Goal: Communication & Community: Answer question/provide support

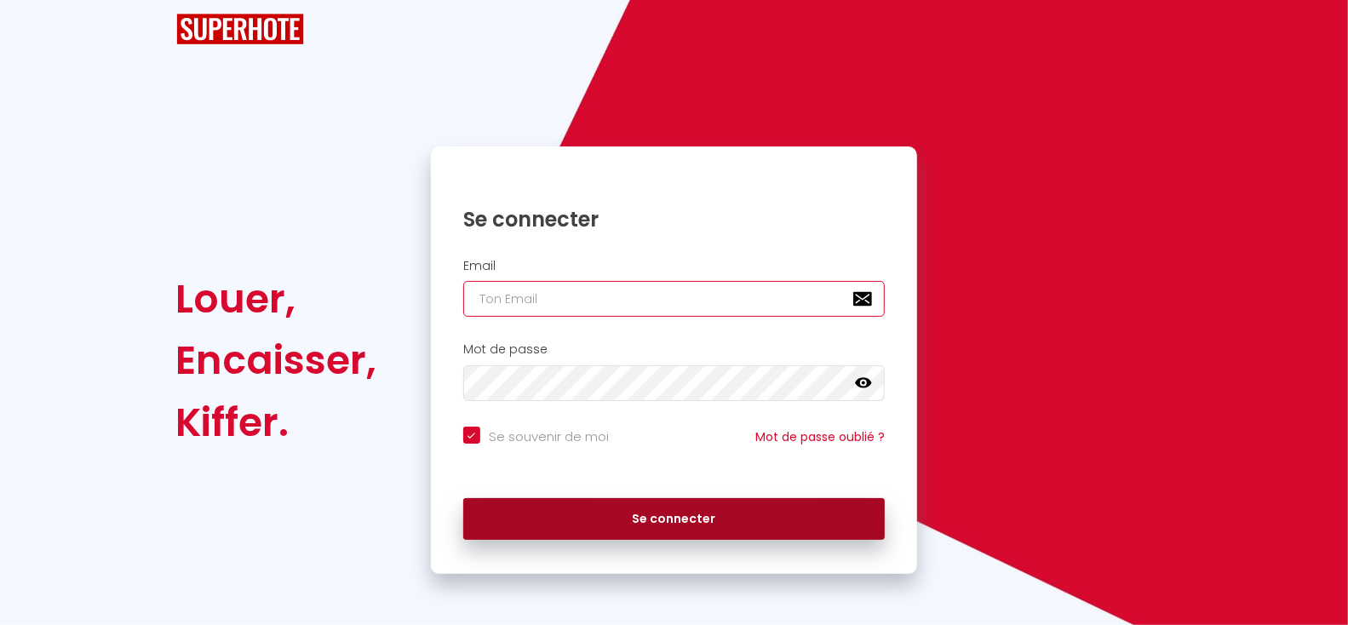
type input "[EMAIL_ADDRESS][DOMAIN_NAME]"
click at [653, 517] on button "Se connecter" at bounding box center [674, 519] width 422 height 43
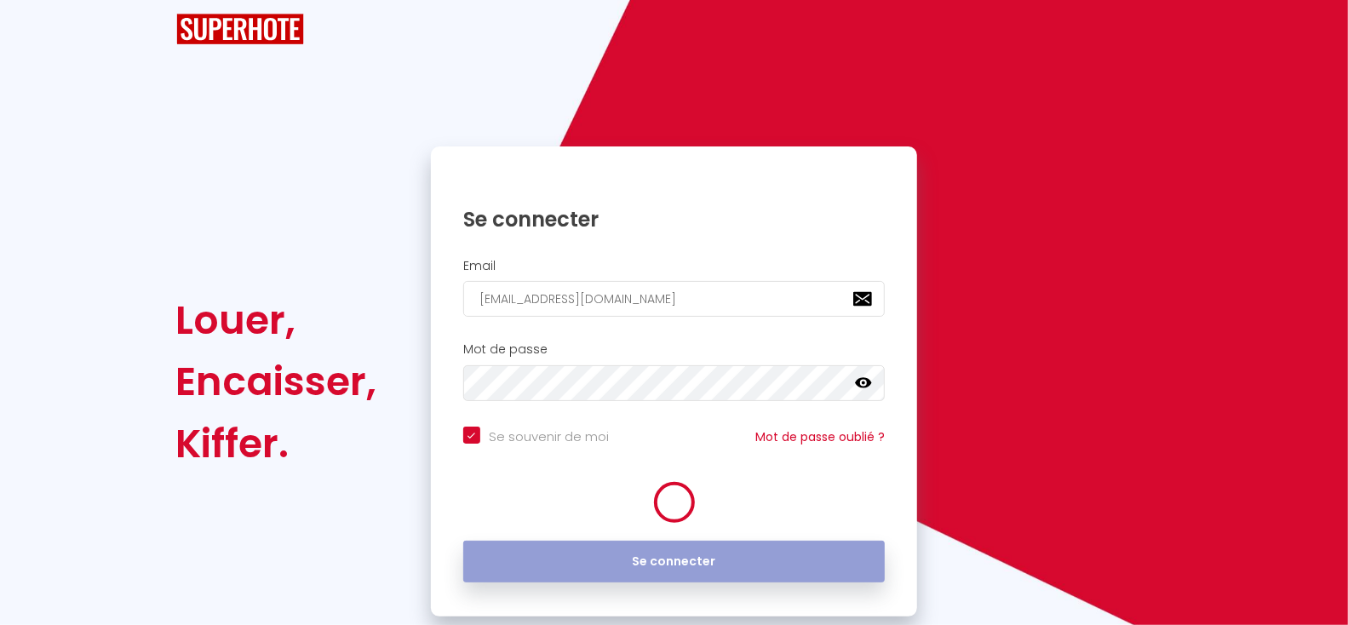
checkbox input "true"
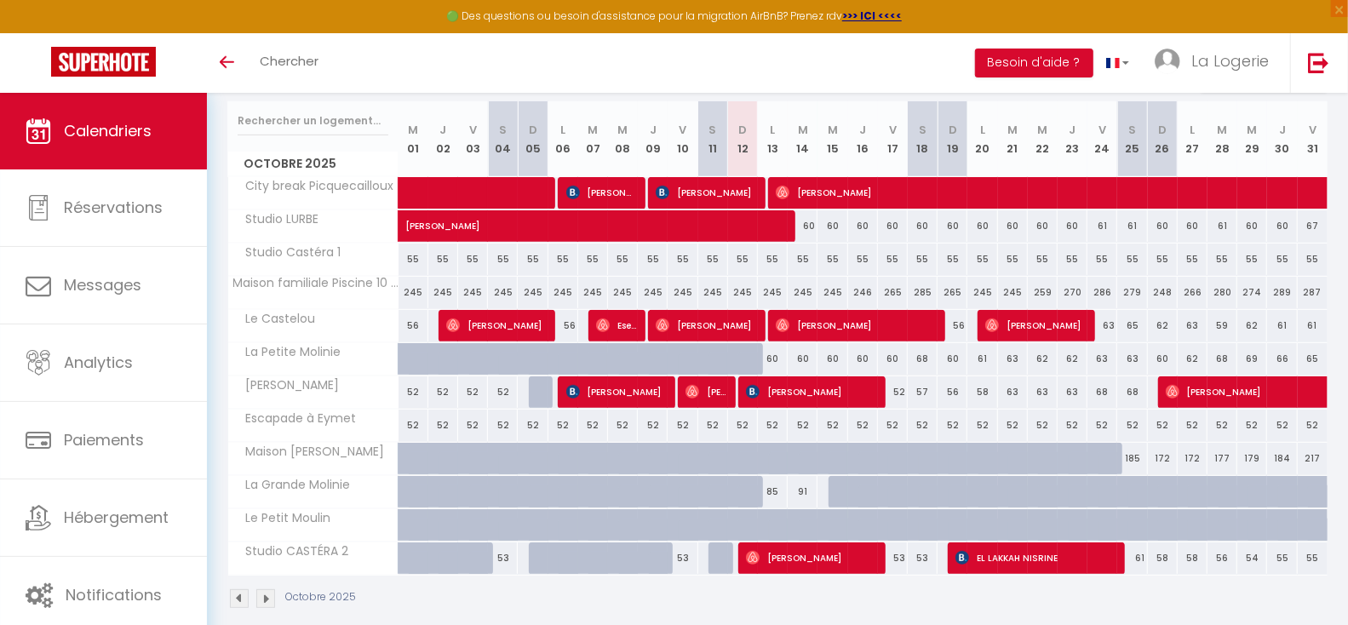
scroll to position [305, 0]
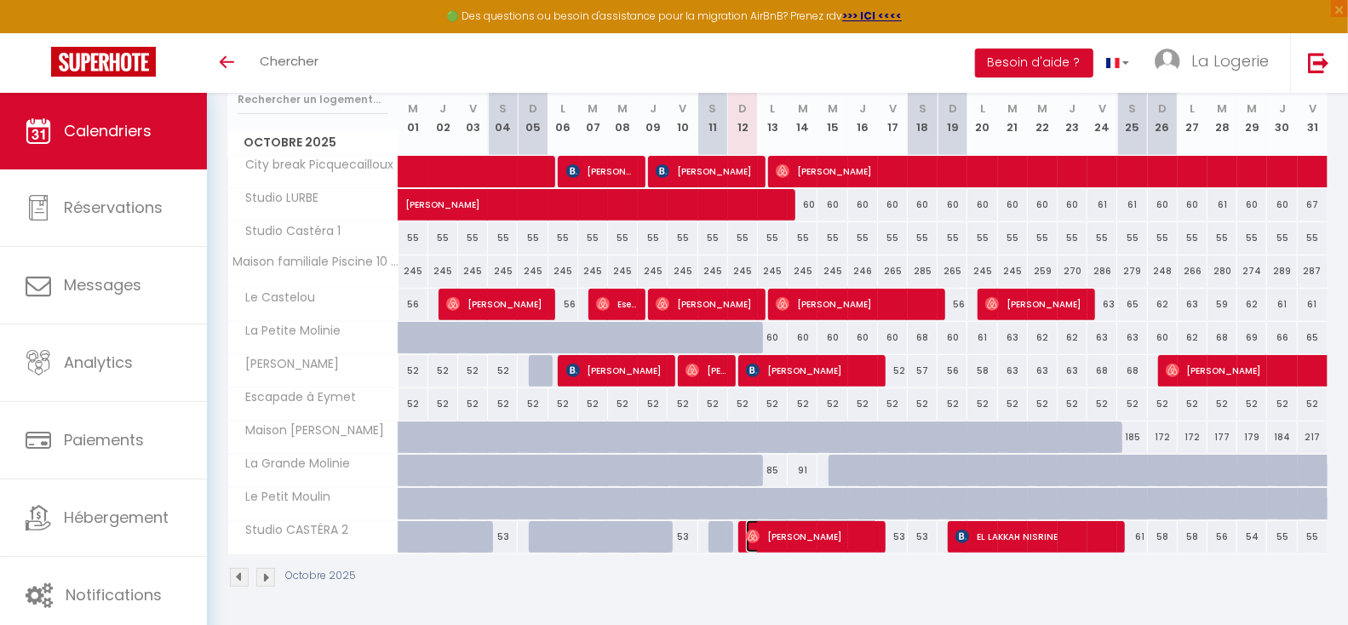
click at [846, 539] on span "[PERSON_NAME]" at bounding box center [812, 536] width 133 height 32
select select "OK"
select select "0"
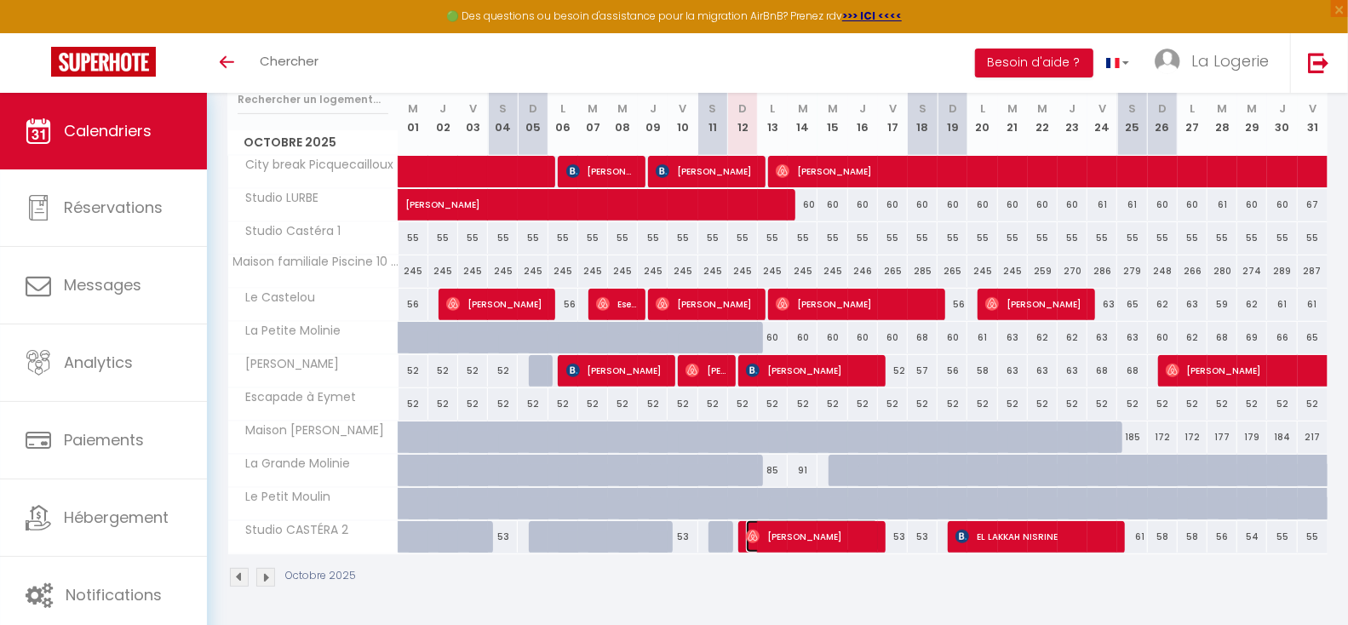
select select "1"
select select
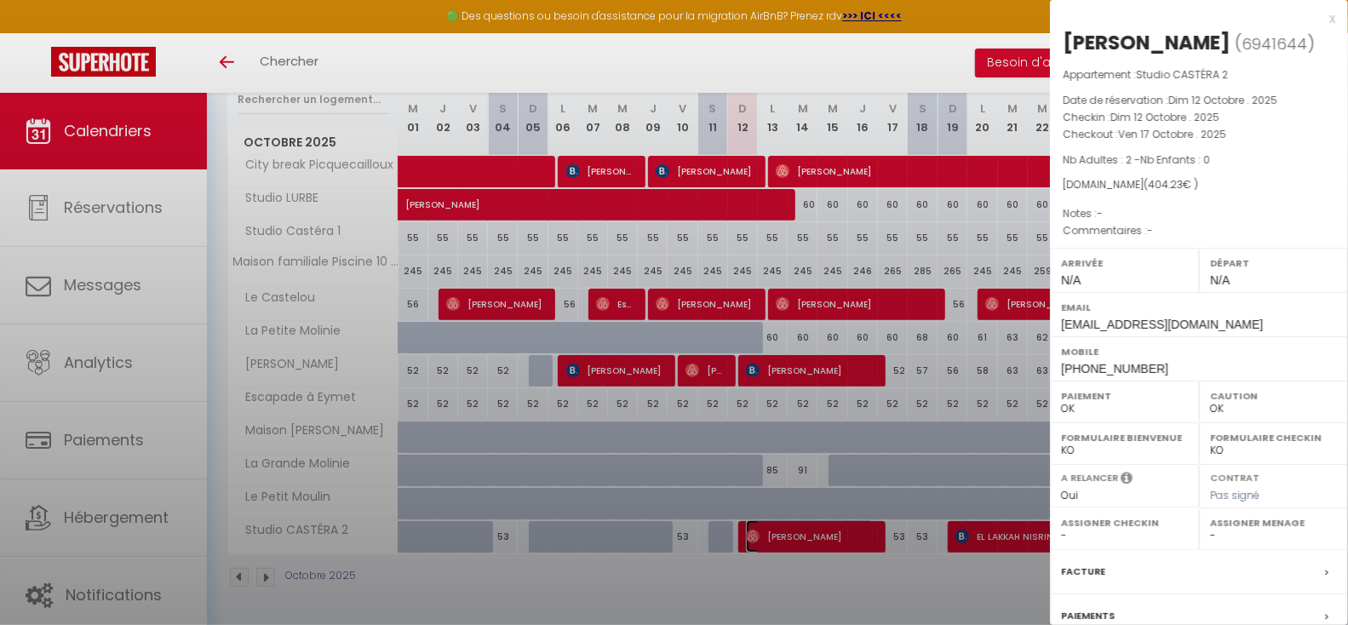
select select "31153"
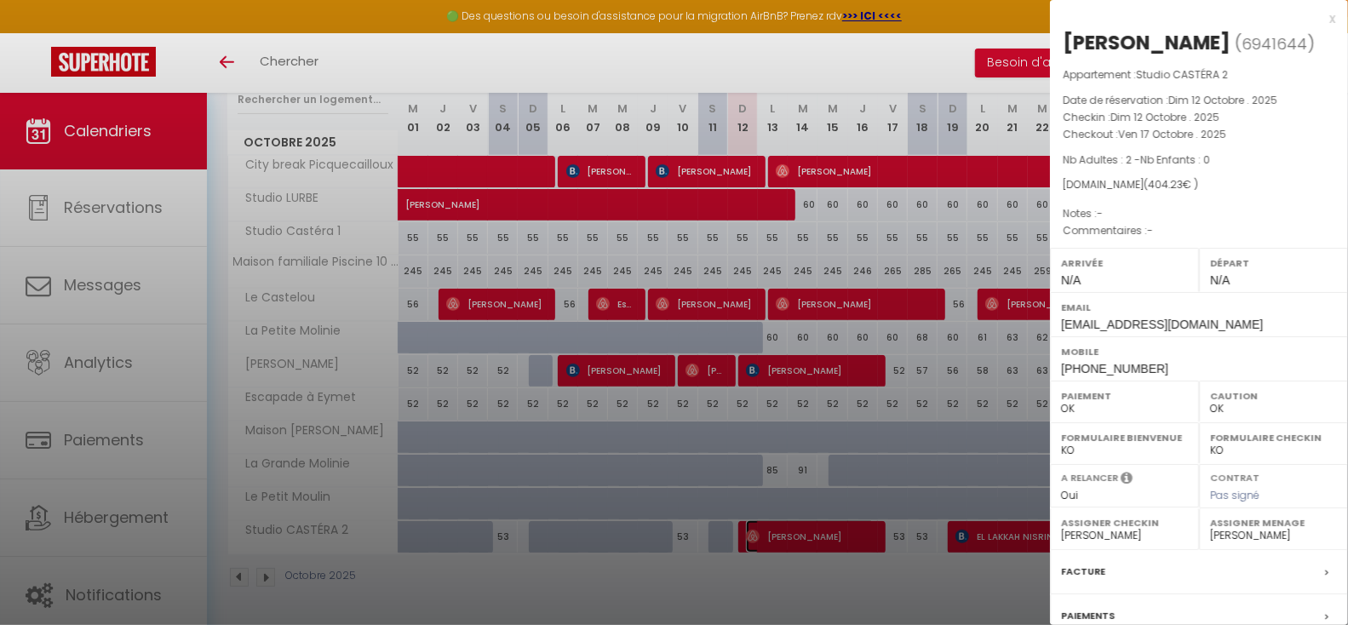
scroll to position [169, 0]
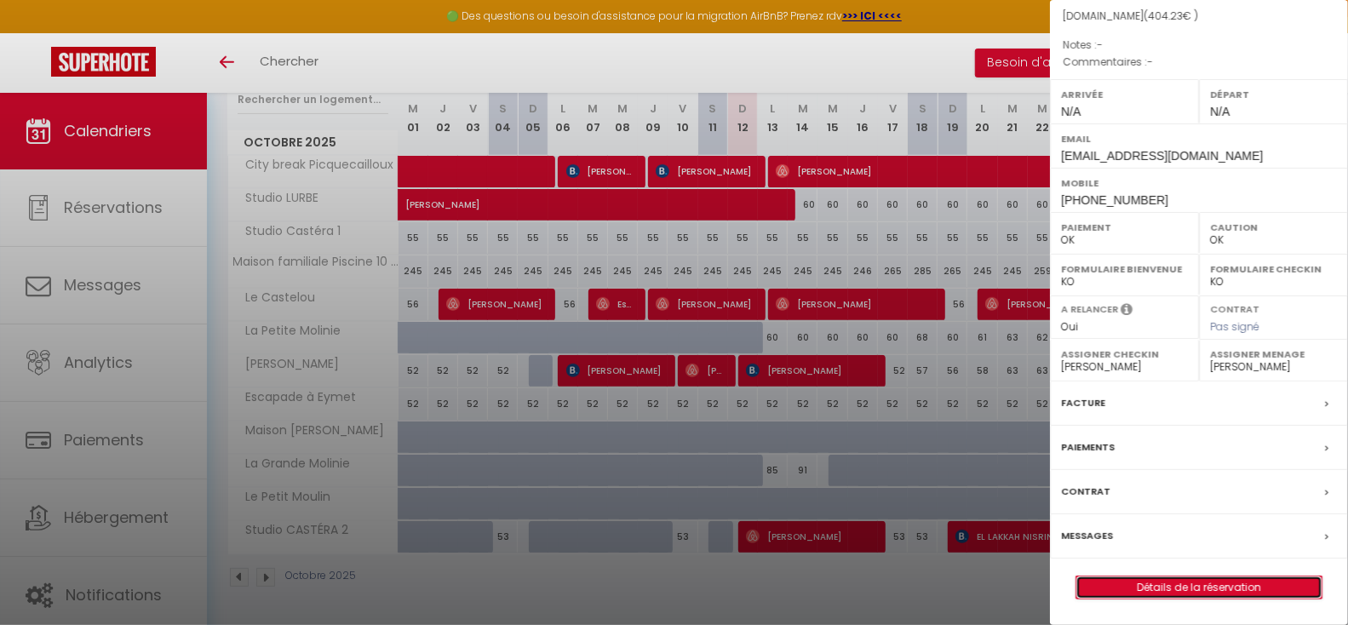
click at [1213, 582] on link "Détails de la réservation" at bounding box center [1198, 587] width 245 height 22
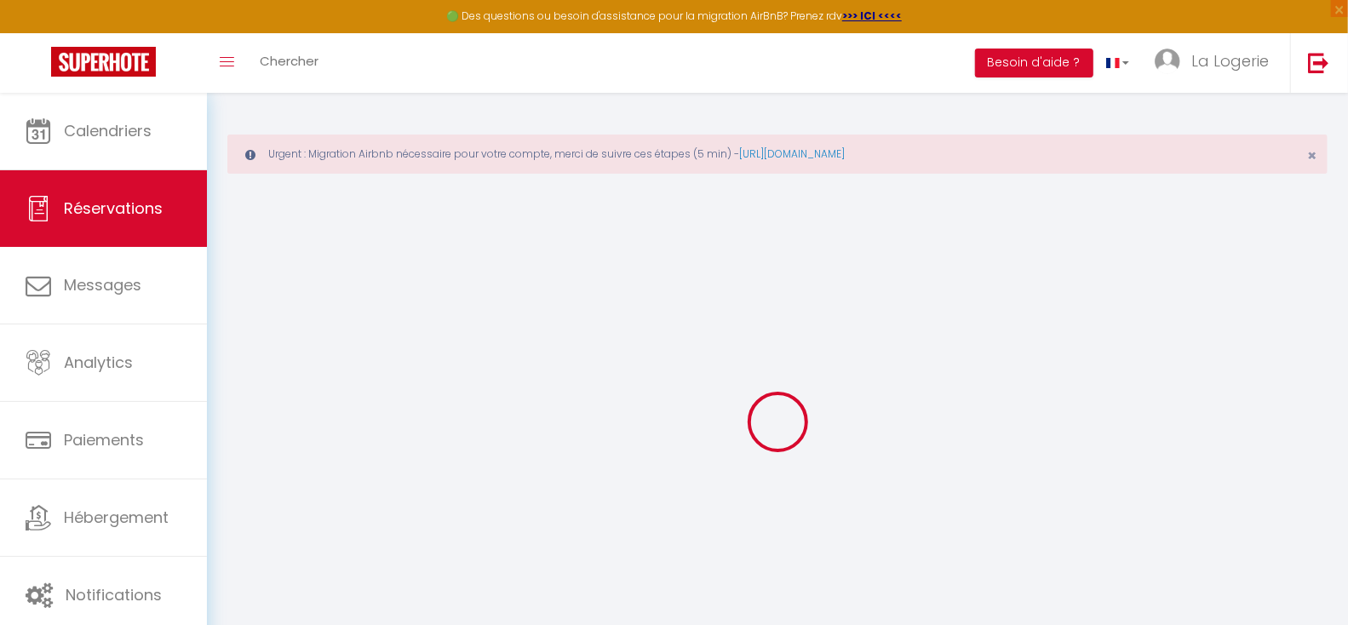
click at [1090, 203] on div at bounding box center [777, 422] width 1100 height 472
select select
checkbox input "false"
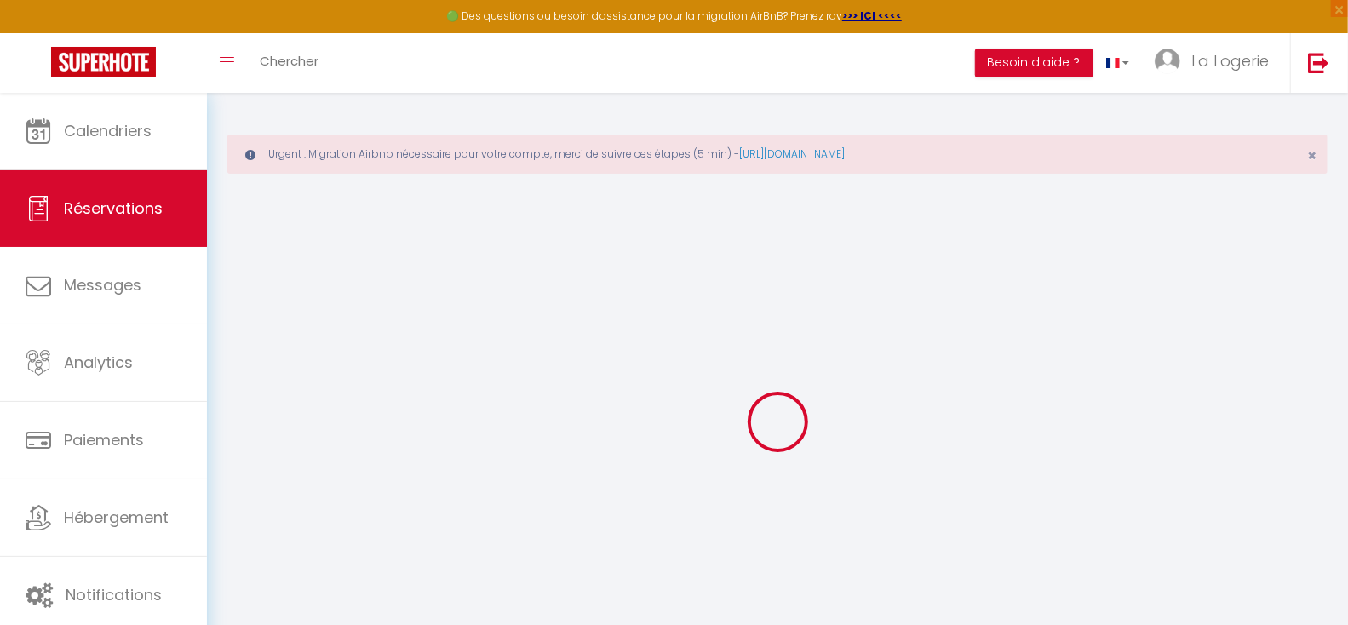
select select
checkbox input "false"
select select
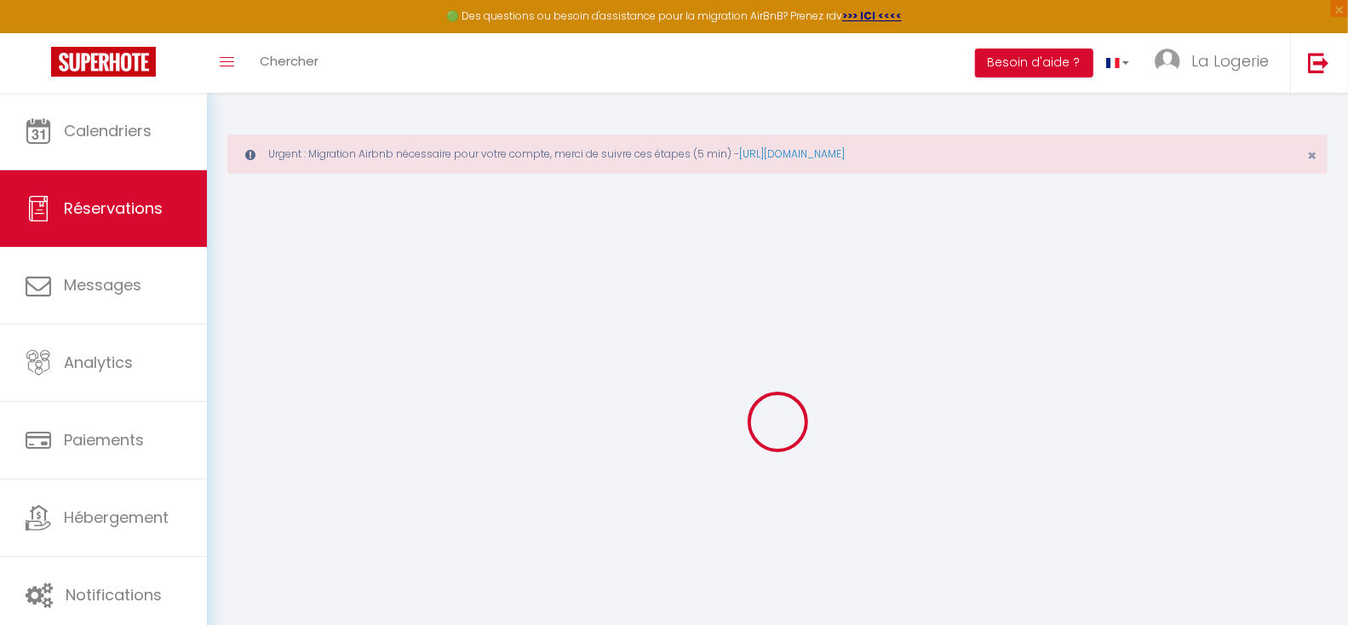
select select
checkbox input "false"
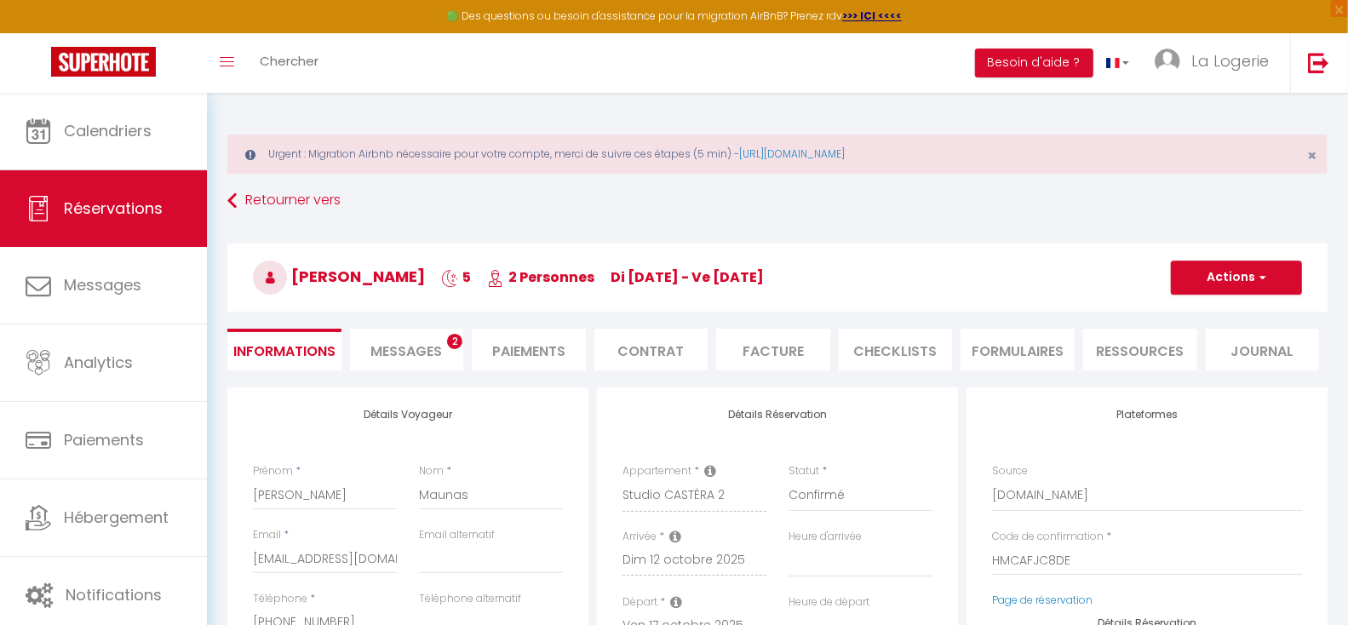
select select
type input "60"
type input "23.13"
select select
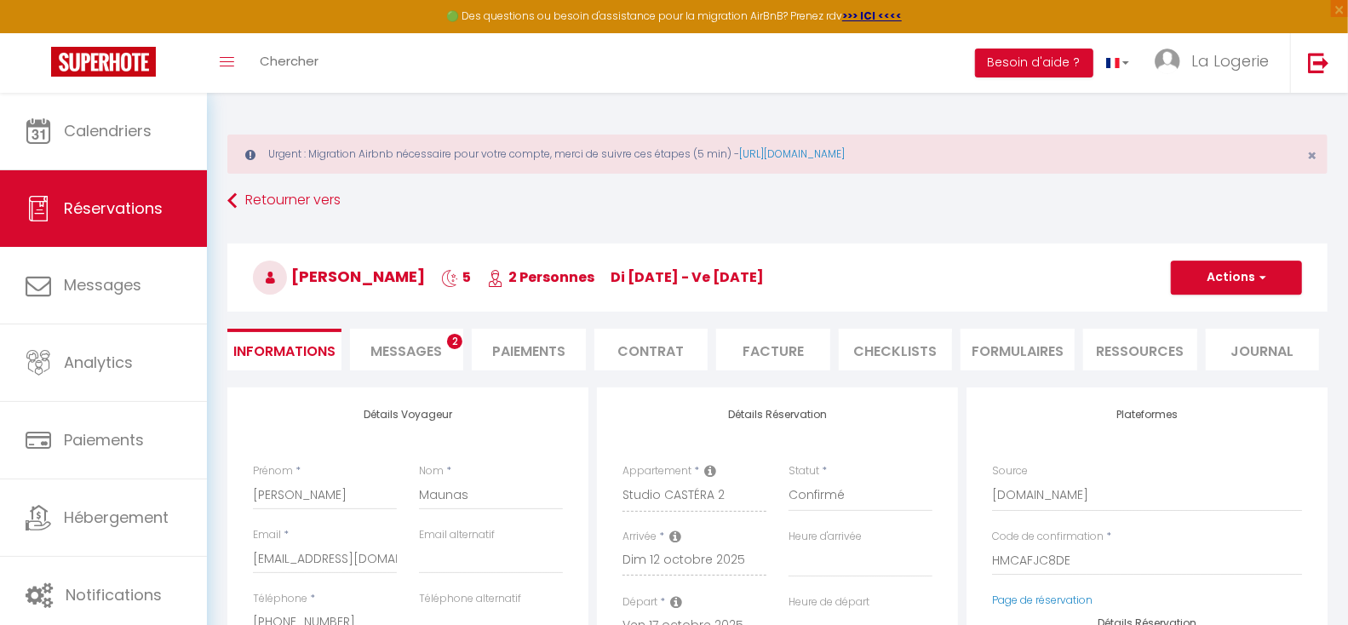
checkbox input "false"
select select
checkbox input "false"
select select
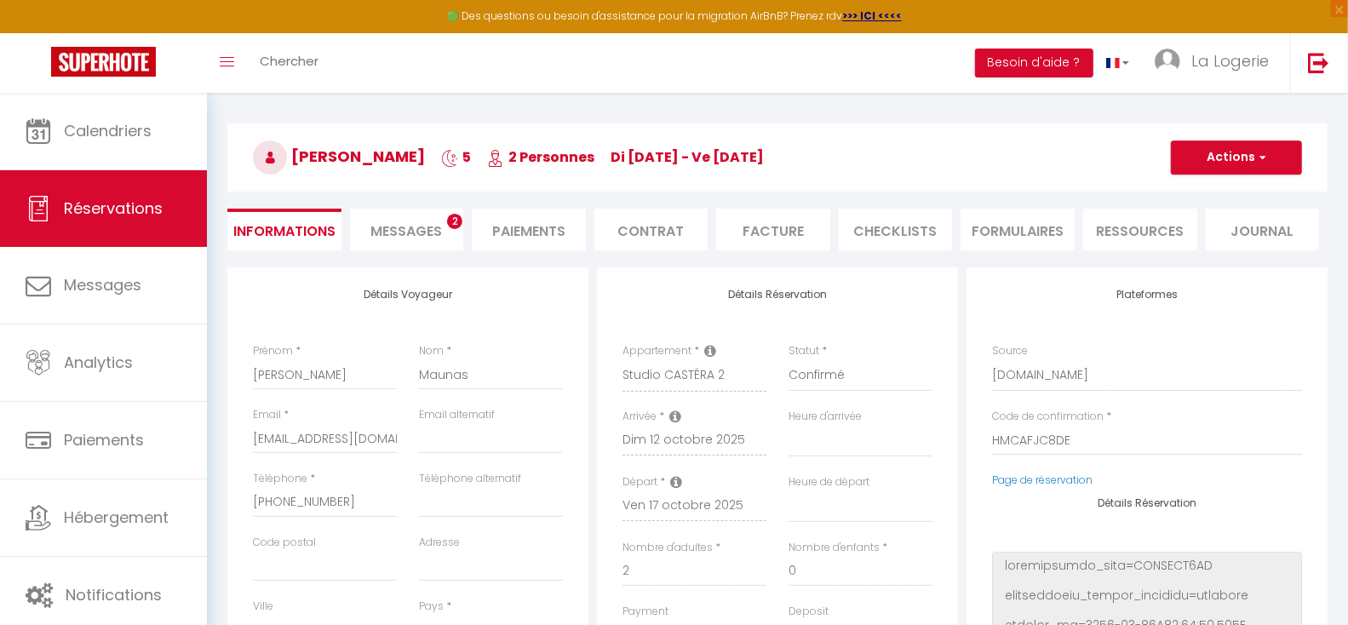
scroll to position [126, 0]
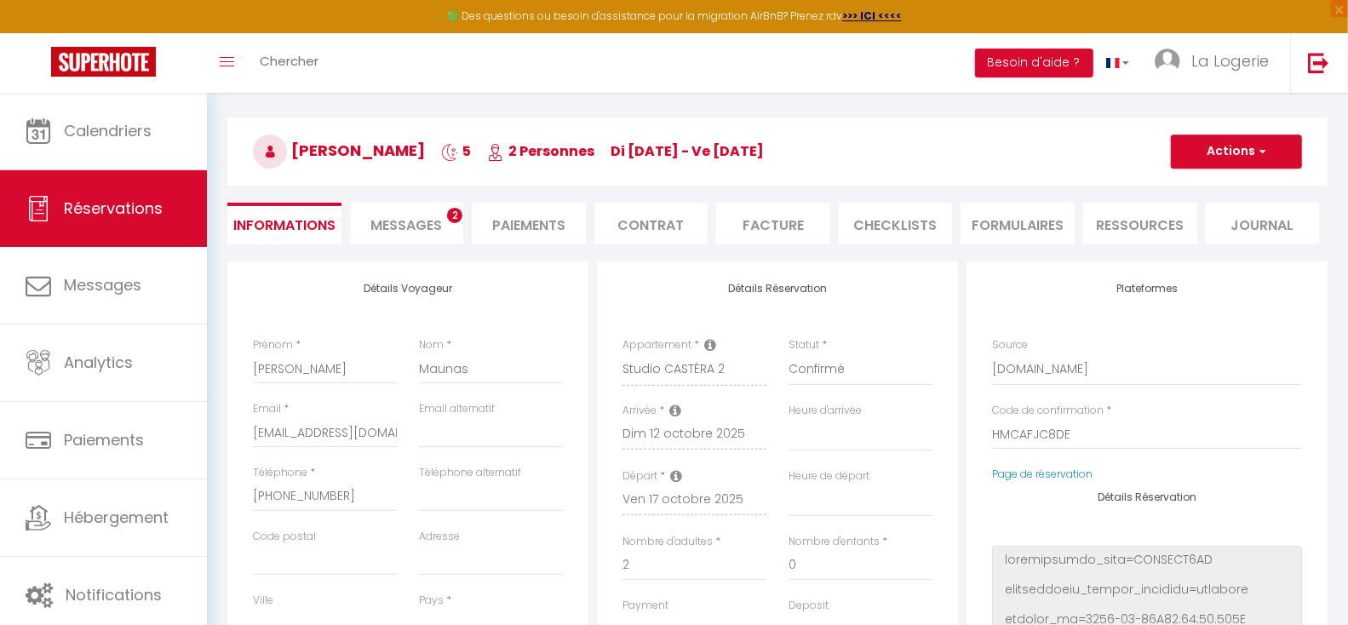
click at [414, 217] on span "Messages" at bounding box center [406, 225] width 72 height 20
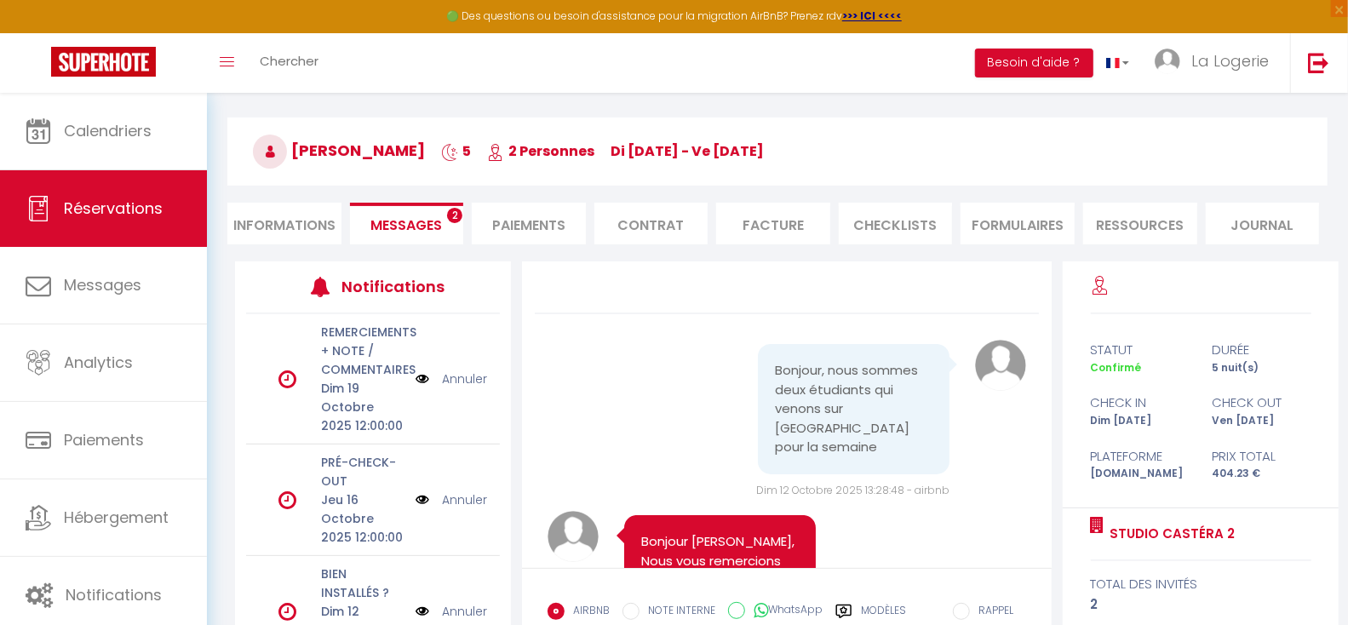
click at [629, 356] on div "Bonjour, nous sommes deux étudiants qui venons sur [GEOGRAPHIC_DATA] pour la se…" at bounding box center [787, 419] width 479 height 158
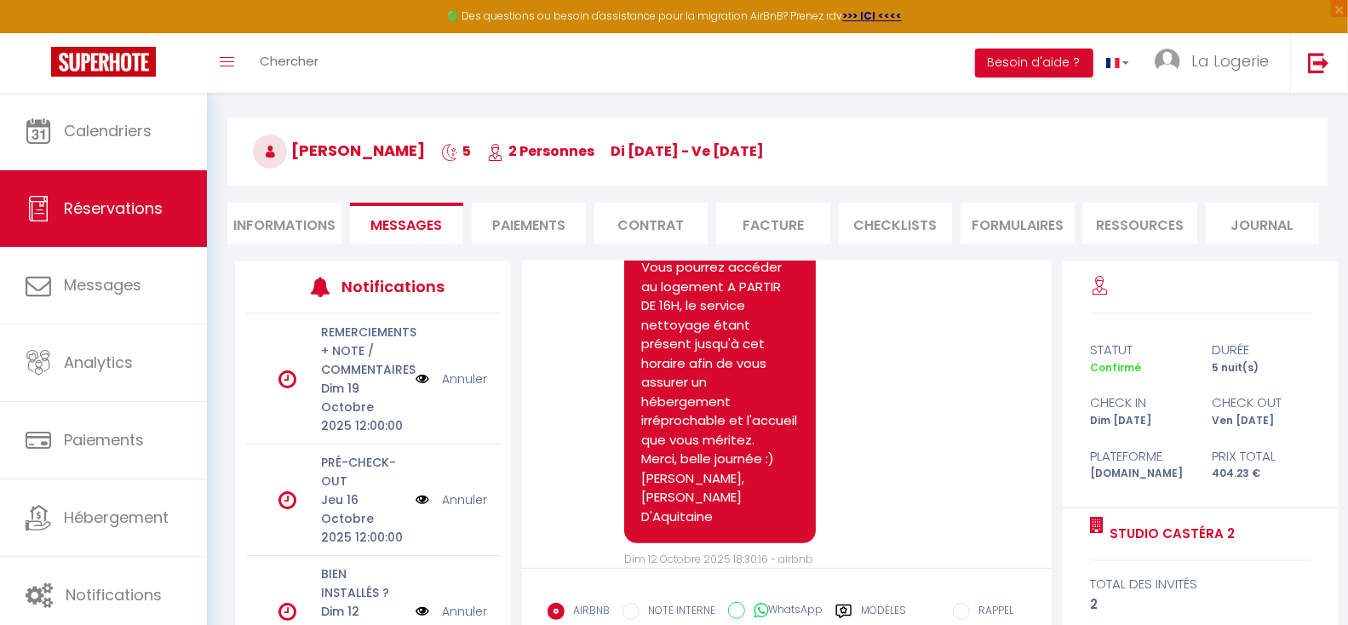
scroll to position [240, 0]
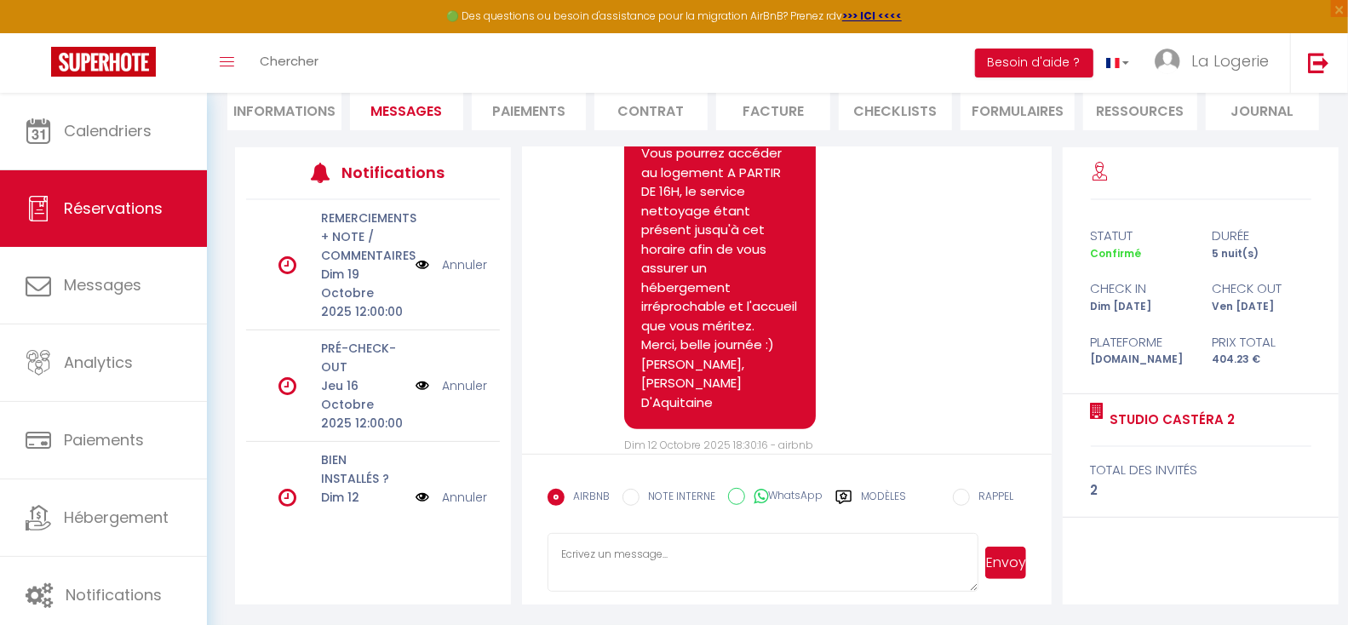
click at [578, 290] on div "Note Sms Bonjour [PERSON_NAME], Nous vous remercions d'avoir choisi notre héber…" at bounding box center [787, 135] width 479 height 638
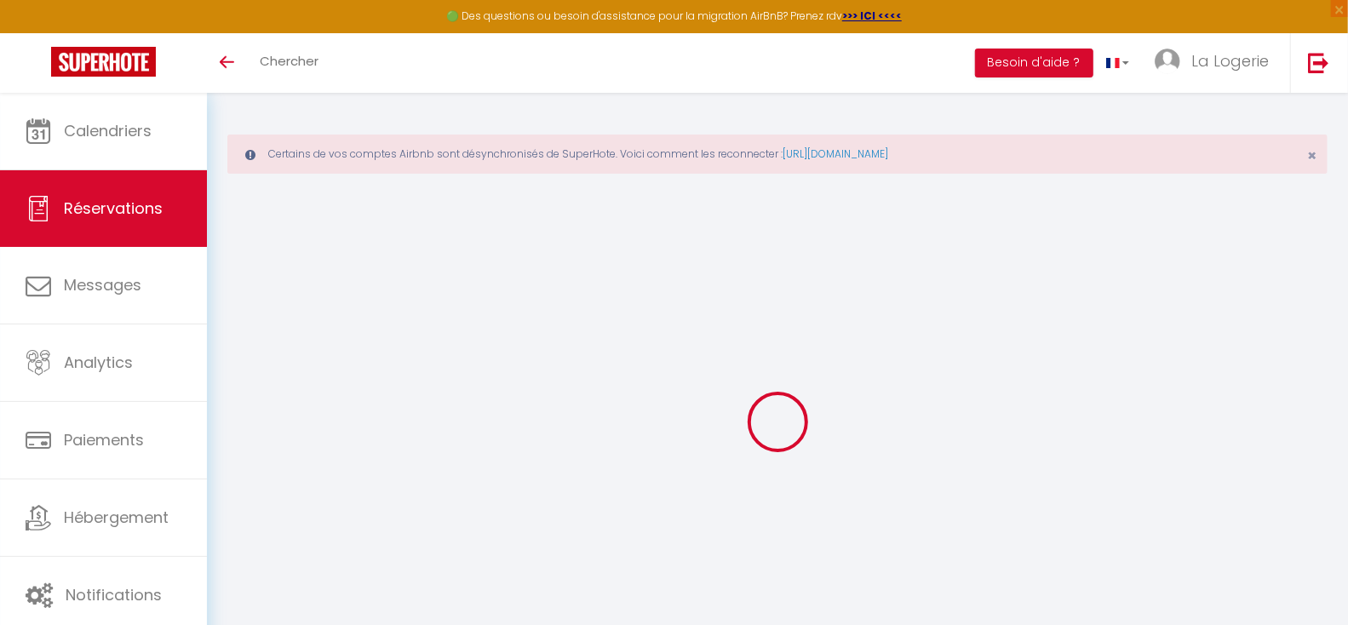
scroll to position [92, 0]
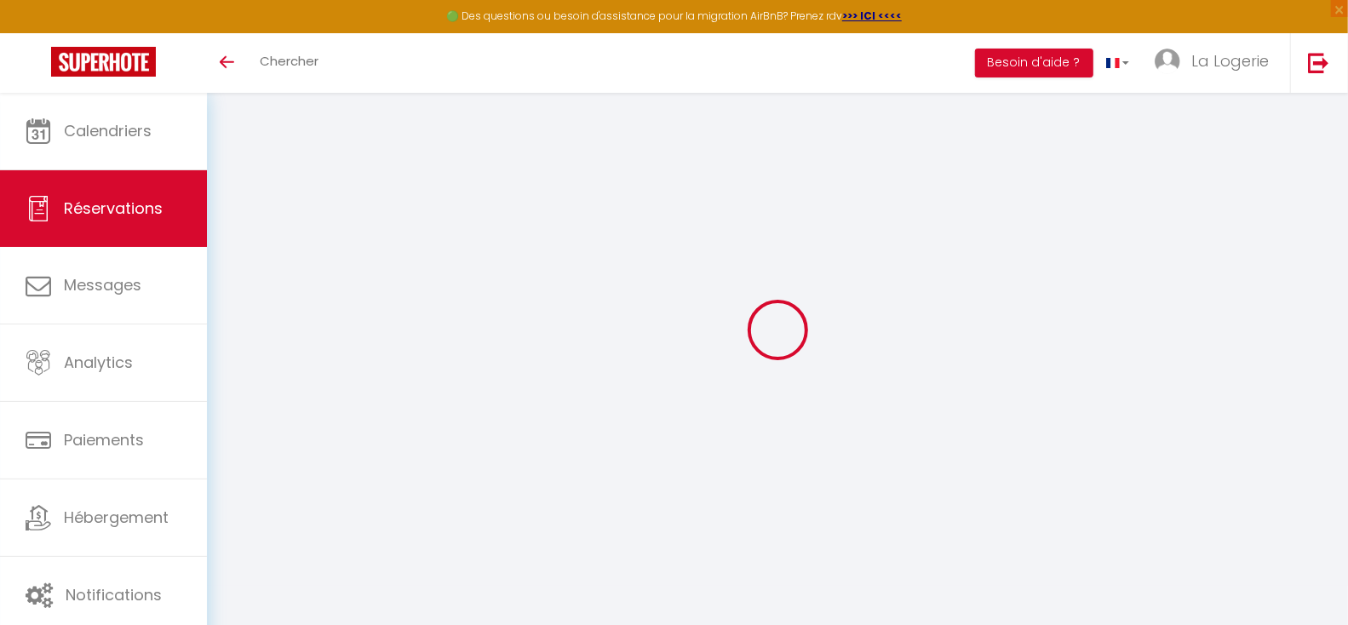
select select
checkbox input "false"
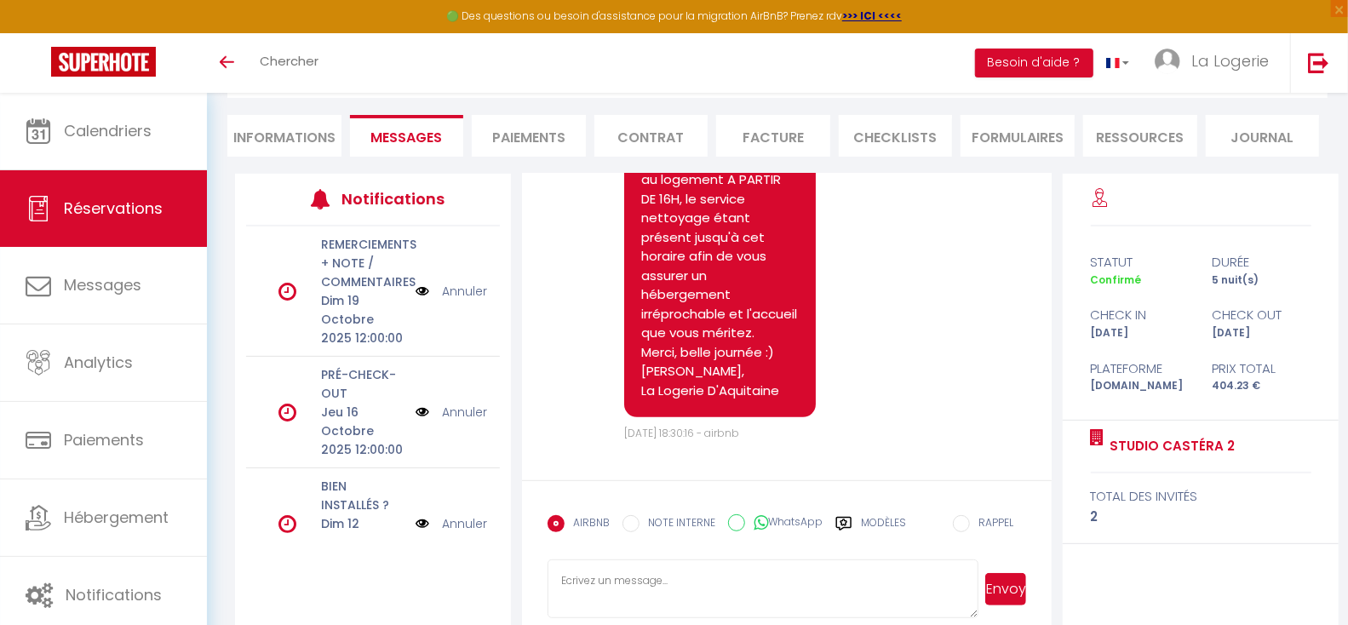
scroll to position [240, 0]
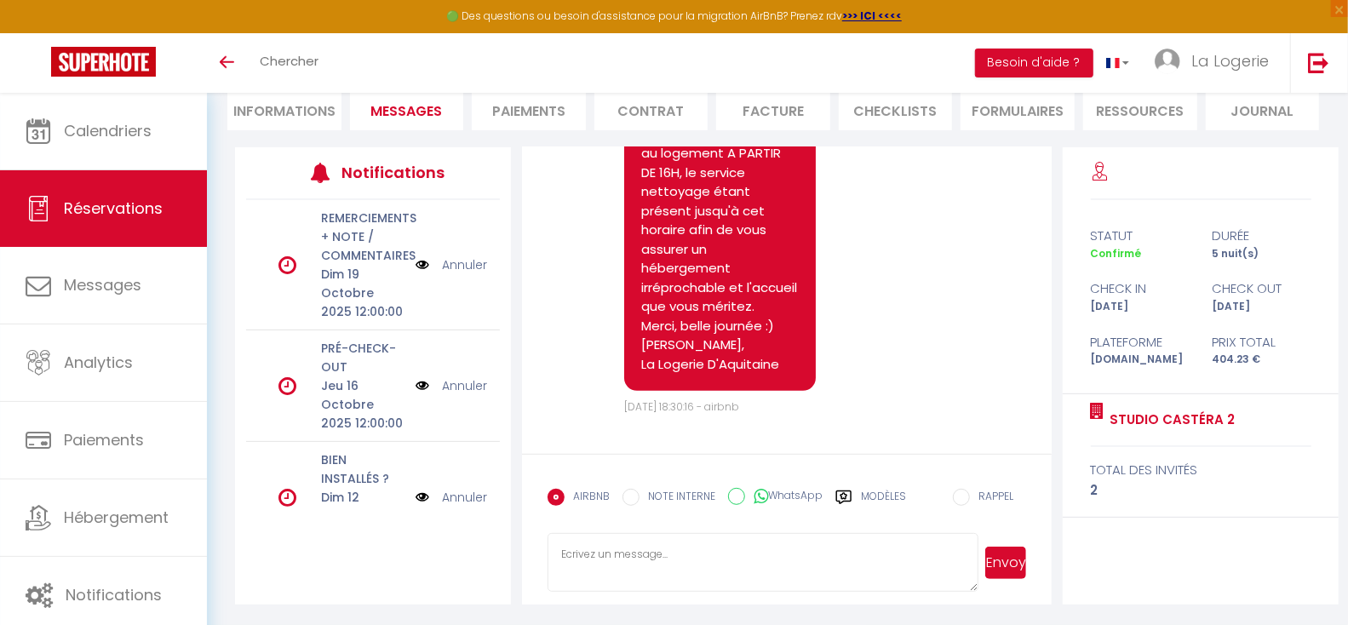
click at [878, 491] on label "Modèles" at bounding box center [883, 504] width 45 height 30
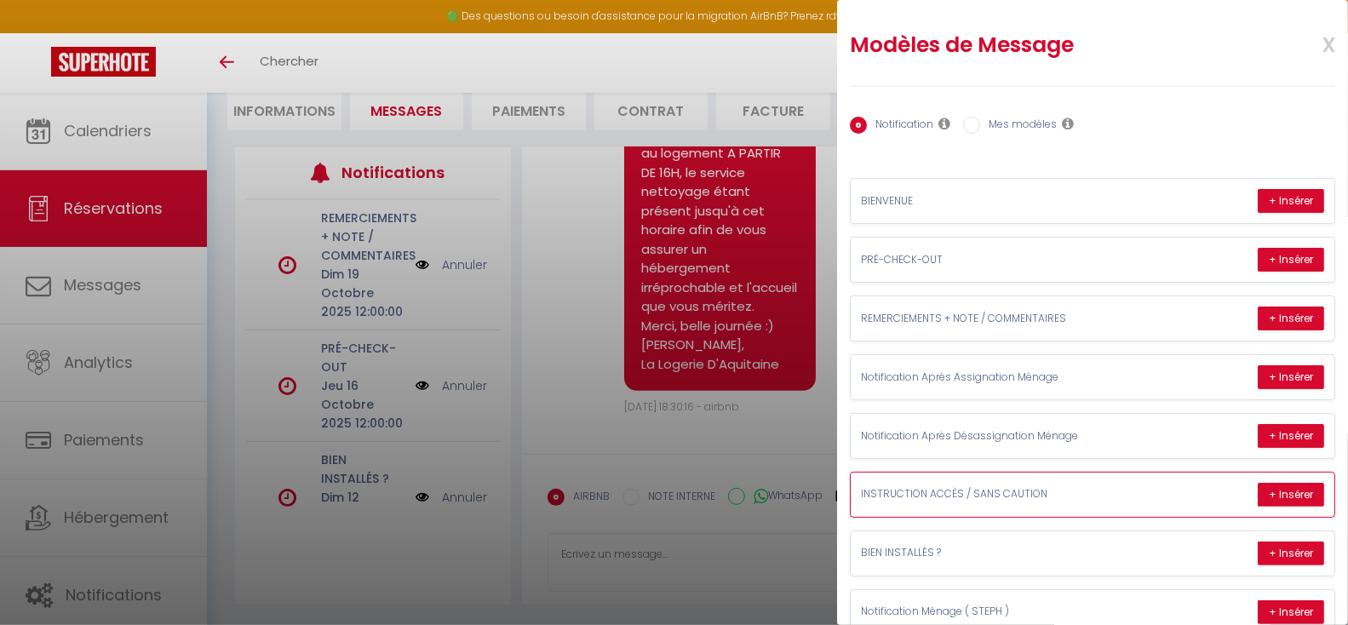
click at [1012, 487] on p "INSTRUCTION ACCÈS / SANS CAUTION" at bounding box center [988, 494] width 255 height 16
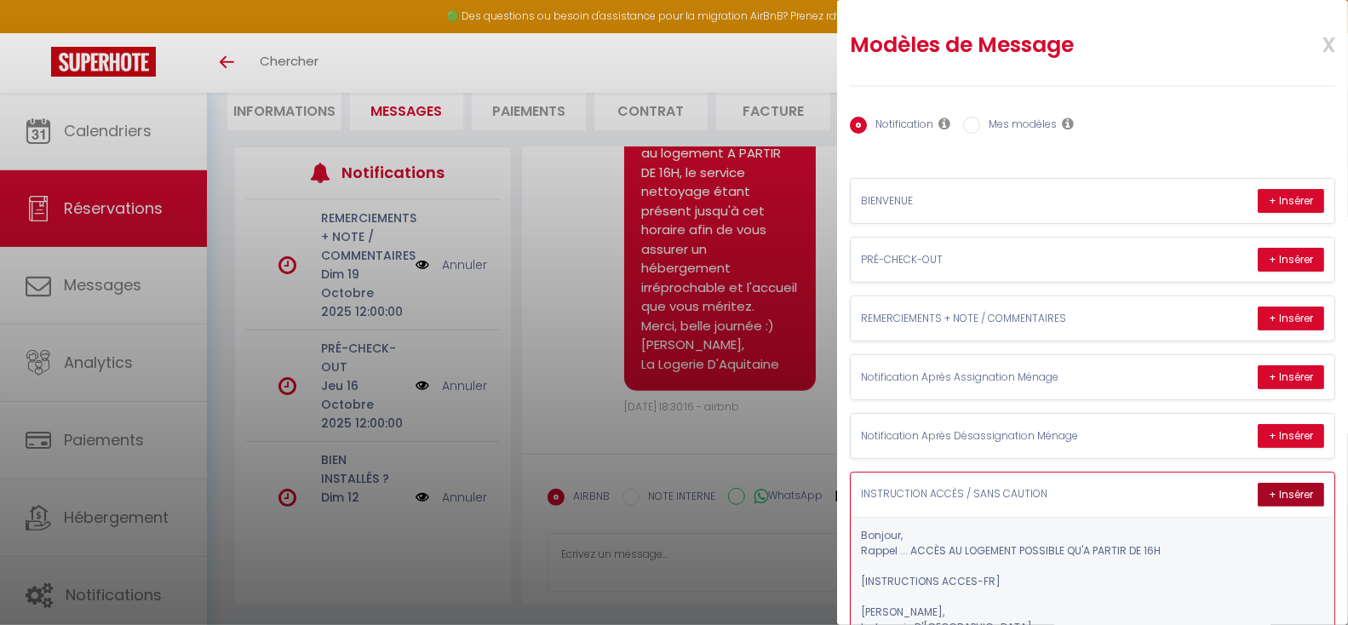
click at [1275, 495] on button "+ Insérer" at bounding box center [1291, 495] width 66 height 24
type textarea "Bonjour, Rappel ... ACCÈS AU LOGEMENT POSSIBLE QU'A PARTIR DE 16H Voici les ins…"
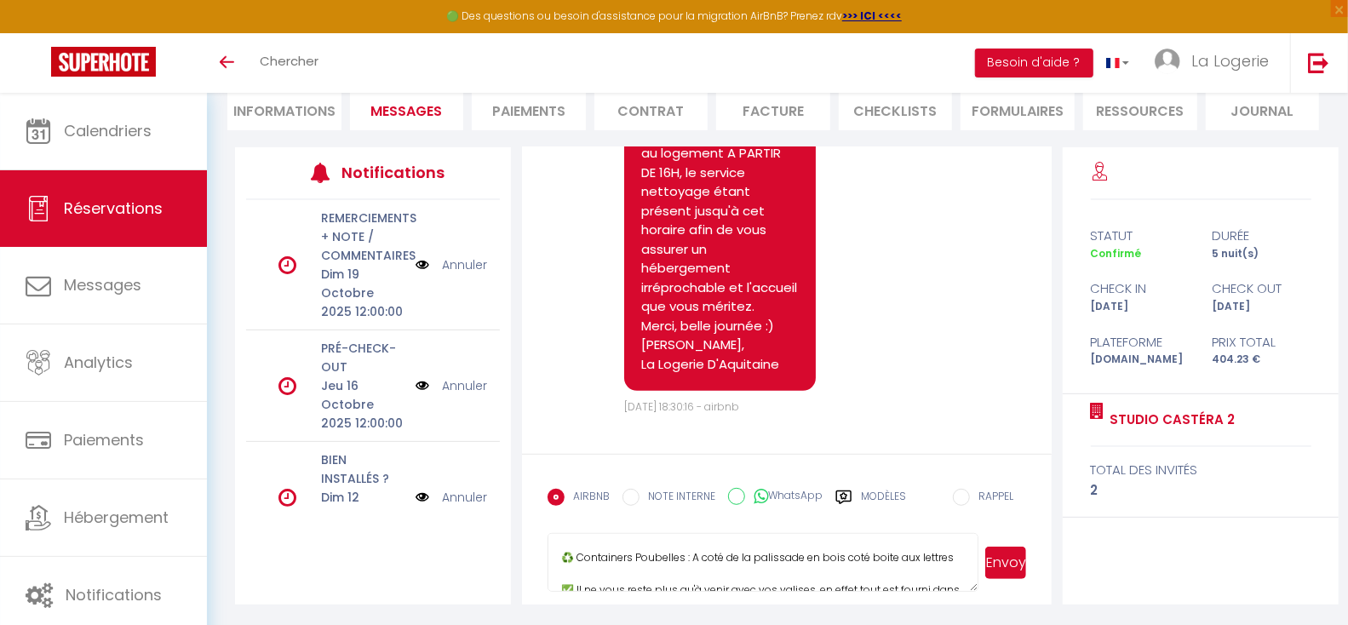
scroll to position [496, 0]
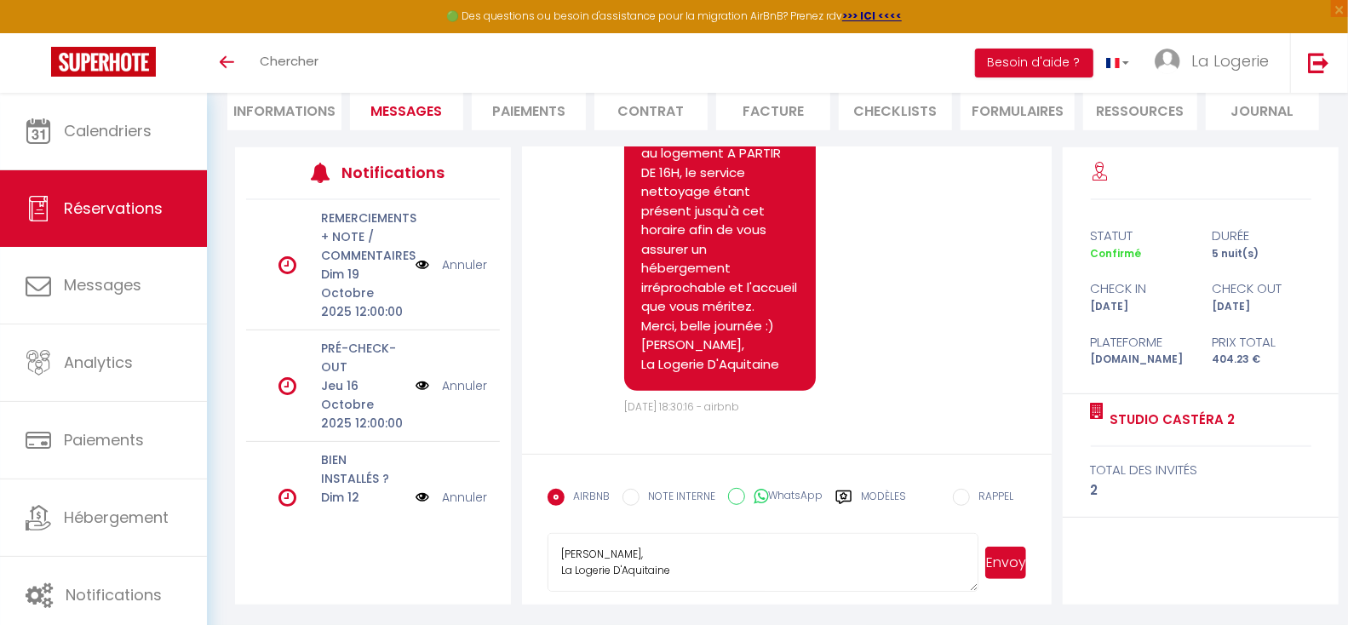
click at [1010, 554] on button "Envoyer" at bounding box center [1005, 563] width 41 height 32
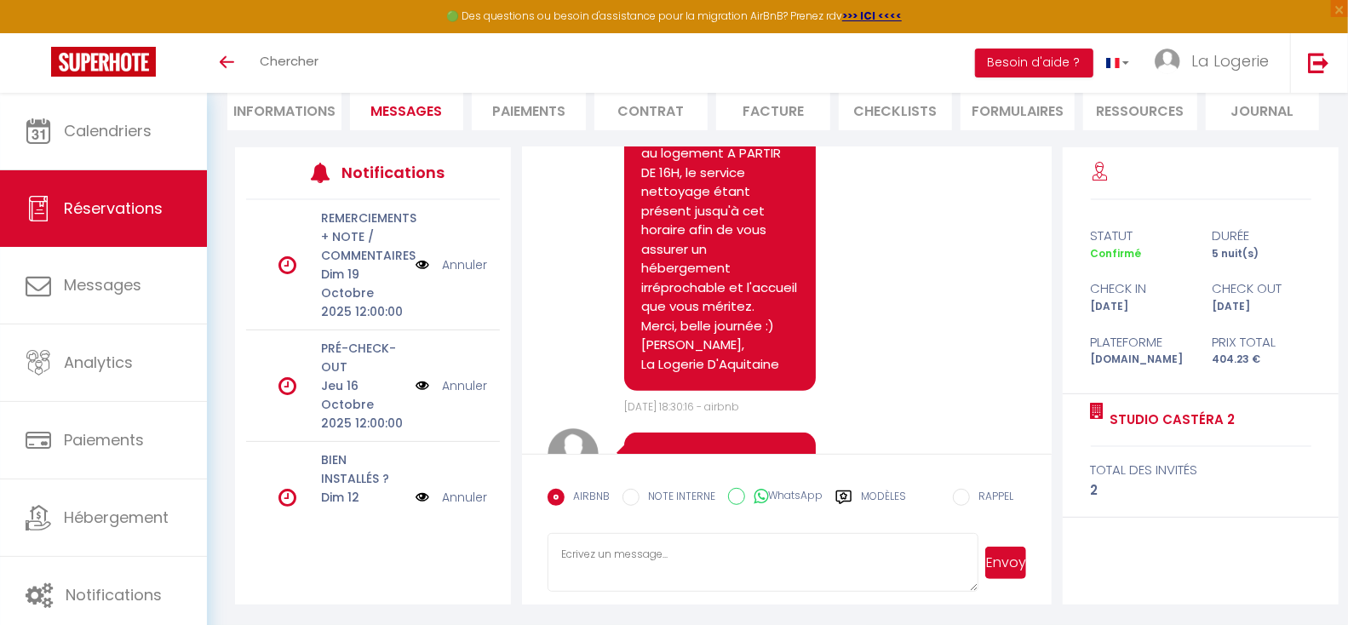
click at [937, 326] on div "Note Sms Bonjour [PERSON_NAME], Nous vous remercions d'avoir choisi notre héber…" at bounding box center [787, 115] width 479 height 599
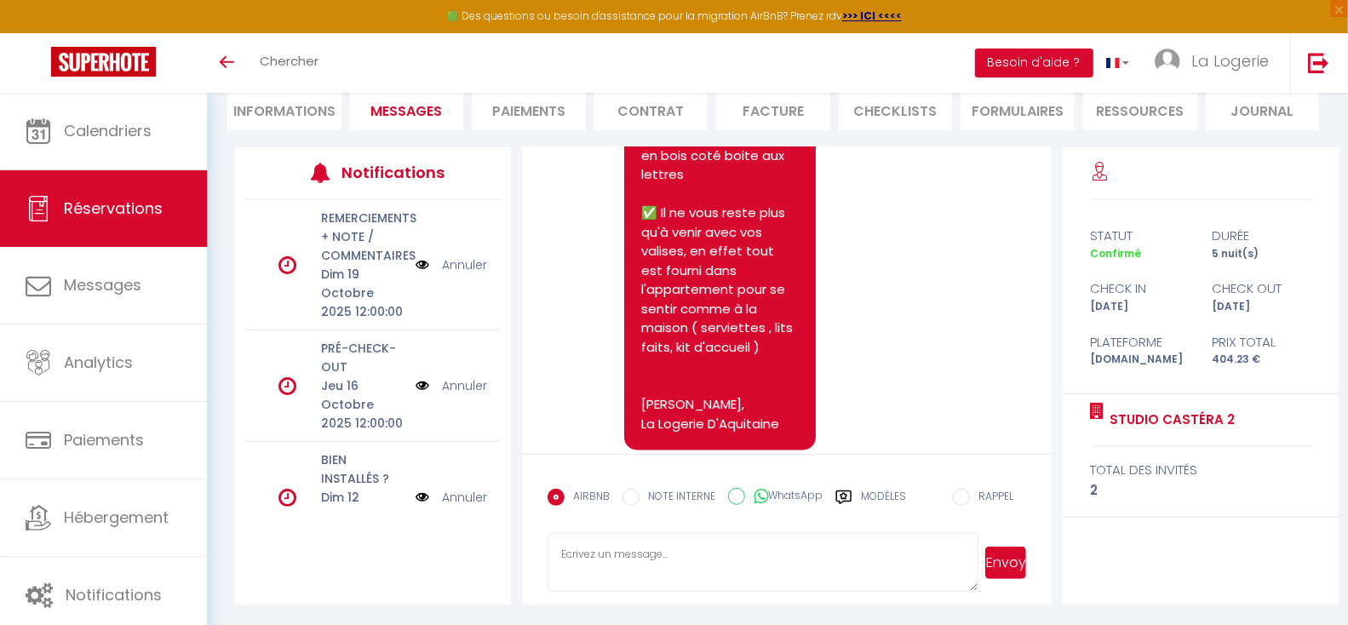
scroll to position [1787, 0]
